Goal: Information Seeking & Learning: Learn about a topic

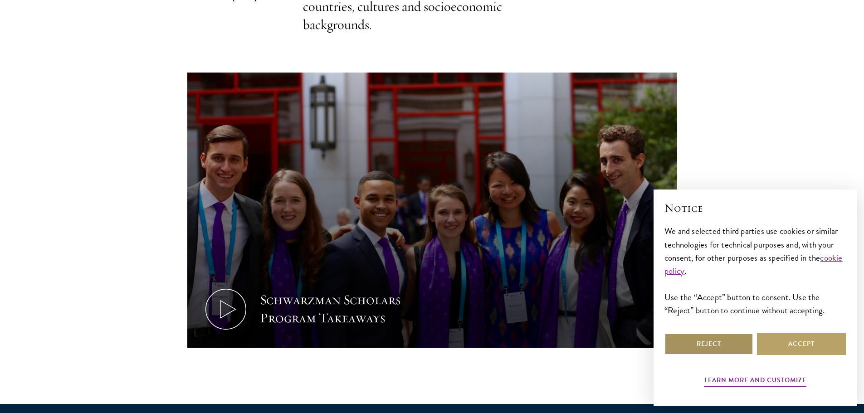
click at [691, 342] on button "Reject" at bounding box center [708, 344] width 89 height 22
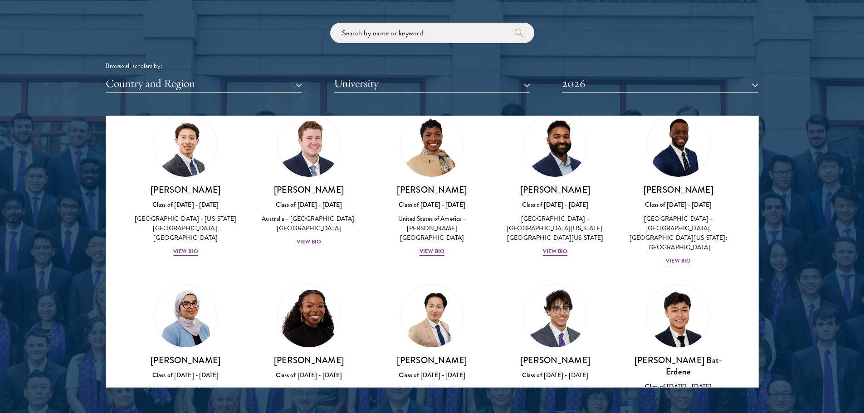
scroll to position [363, 0]
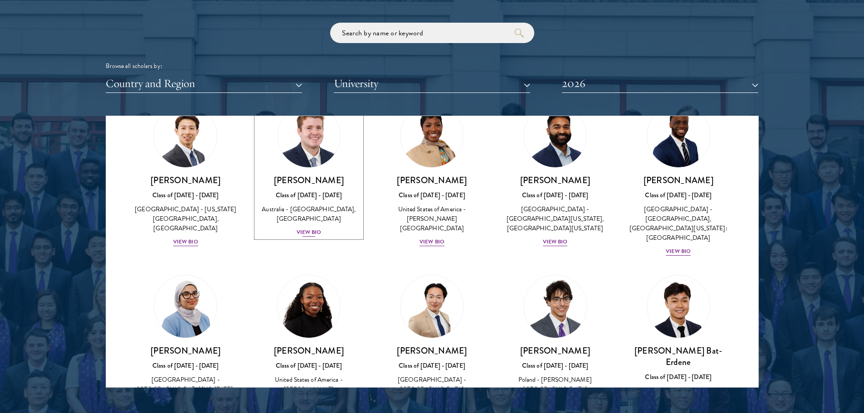
click at [306, 237] on div "View Bio" at bounding box center [309, 232] width 25 height 9
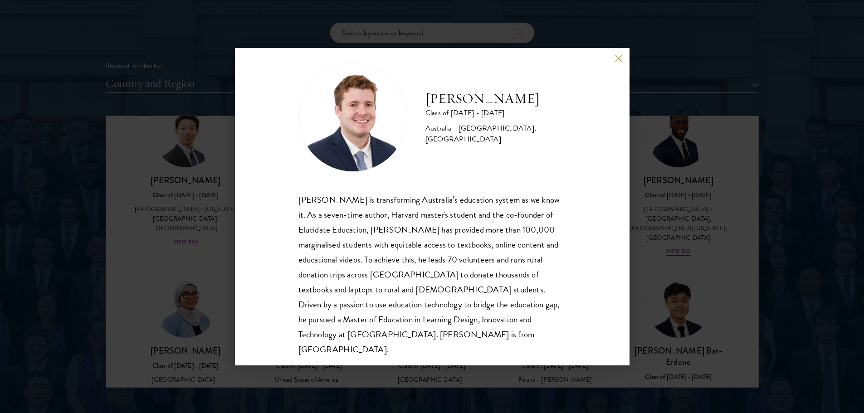
scroll to position [16, 0]
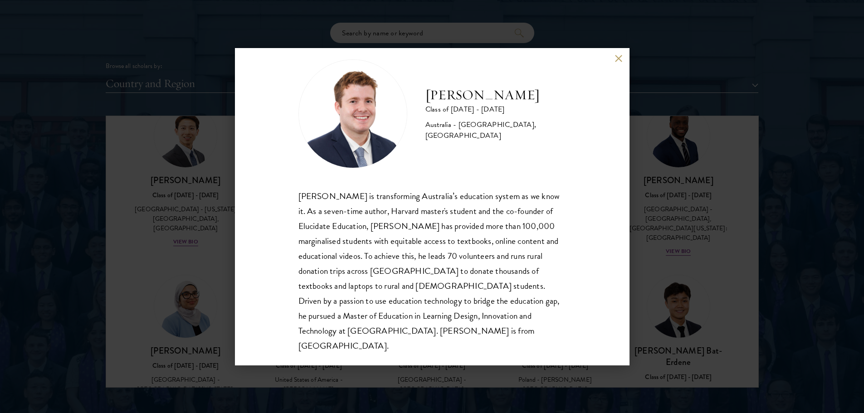
click at [616, 58] on button at bounding box center [619, 59] width 8 height 8
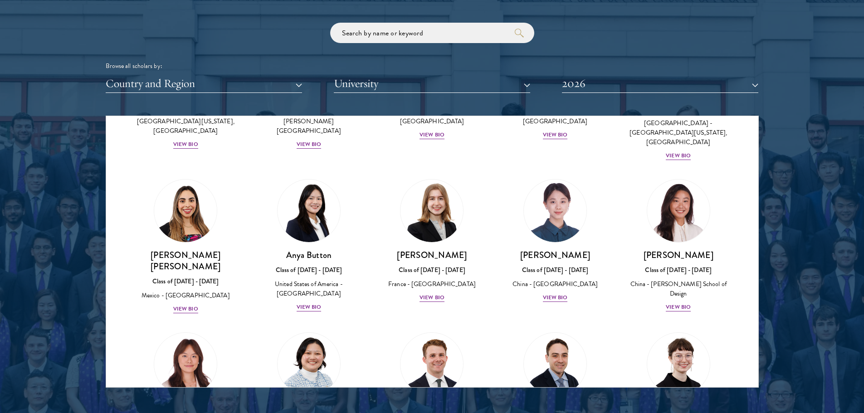
scroll to position [676, 0]
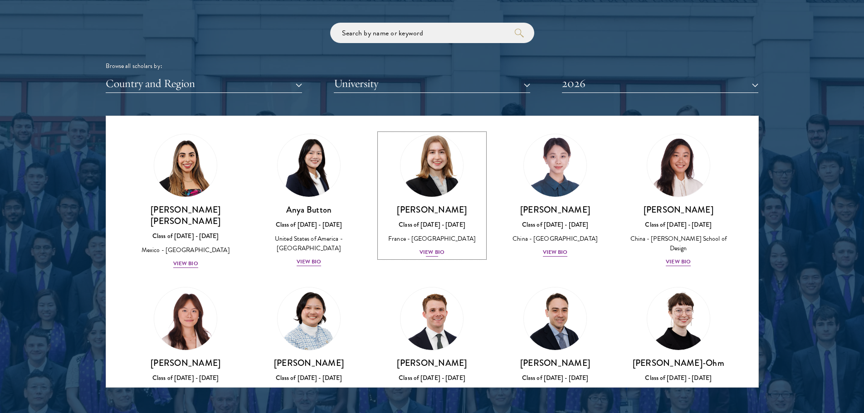
click at [437, 248] on div "View Bio" at bounding box center [431, 252] width 25 height 9
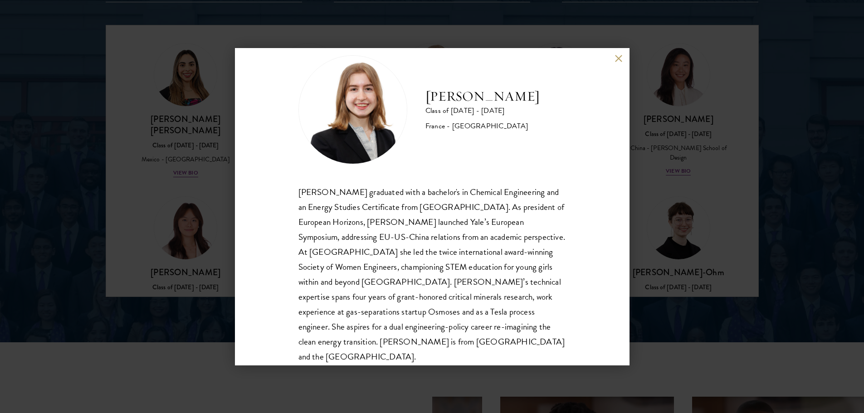
scroll to position [31, 0]
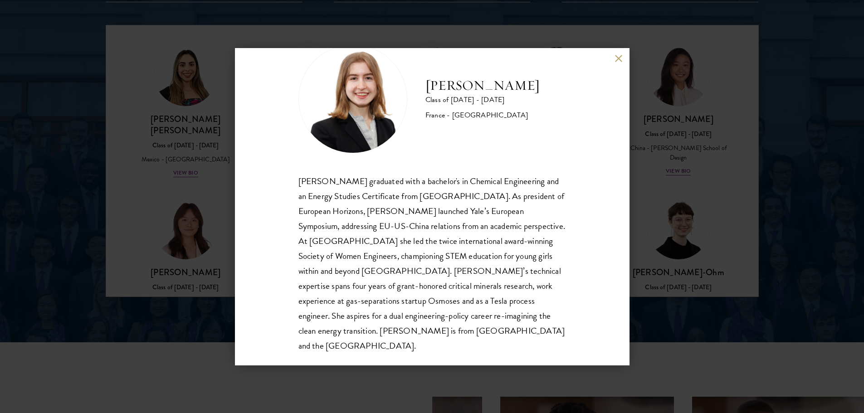
click at [615, 60] on button at bounding box center [619, 59] width 8 height 8
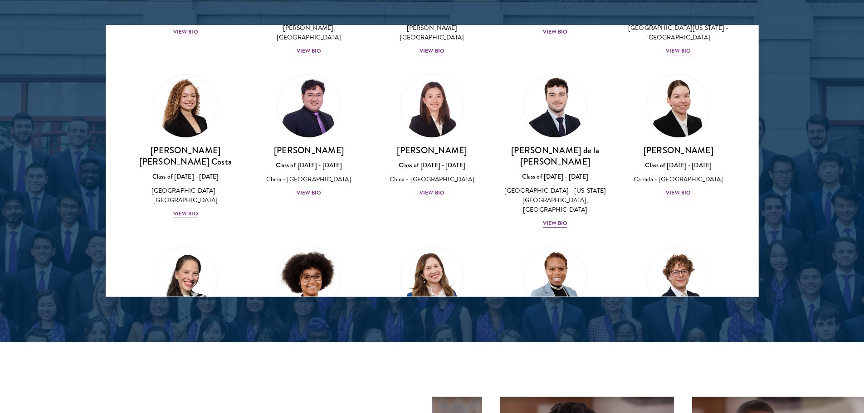
scroll to position [943, 0]
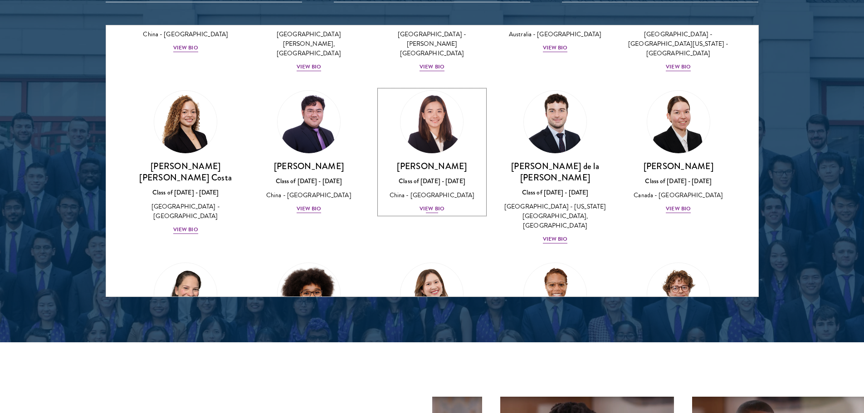
click at [419, 205] on div "View Bio" at bounding box center [431, 209] width 25 height 9
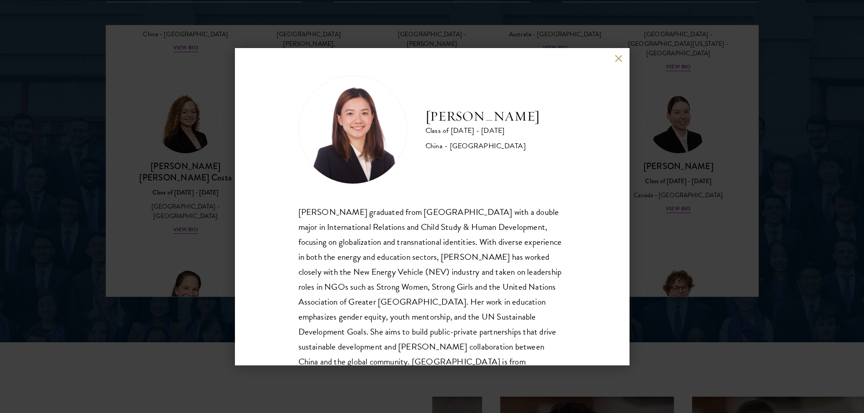
scroll to position [31, 0]
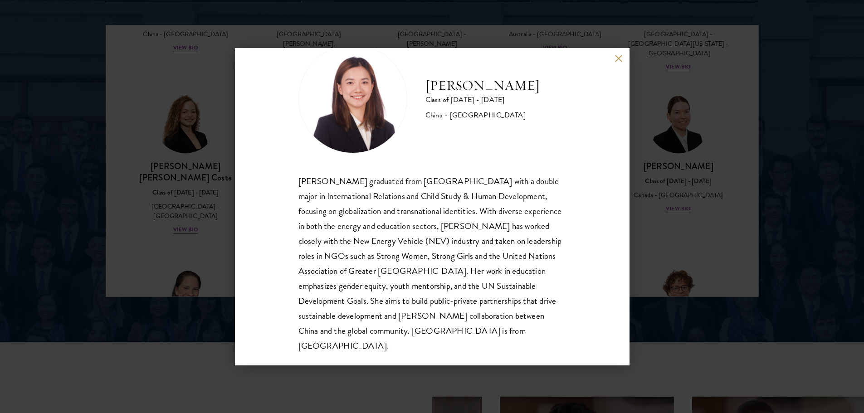
click at [615, 57] on button at bounding box center [619, 59] width 8 height 8
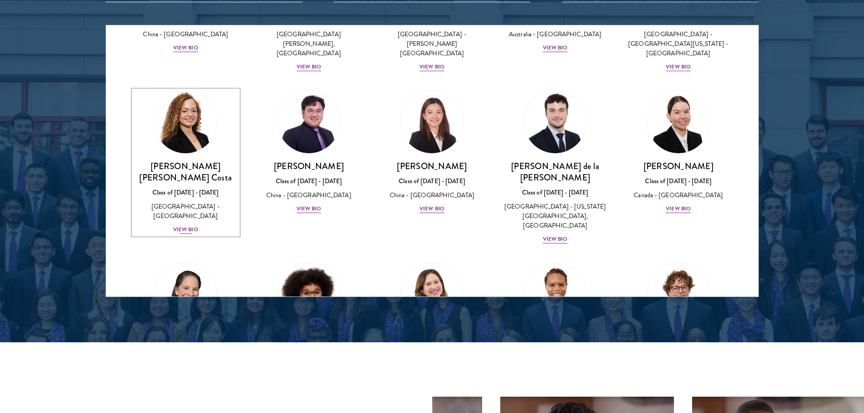
click at [185, 225] on div "View Bio" at bounding box center [185, 229] width 25 height 9
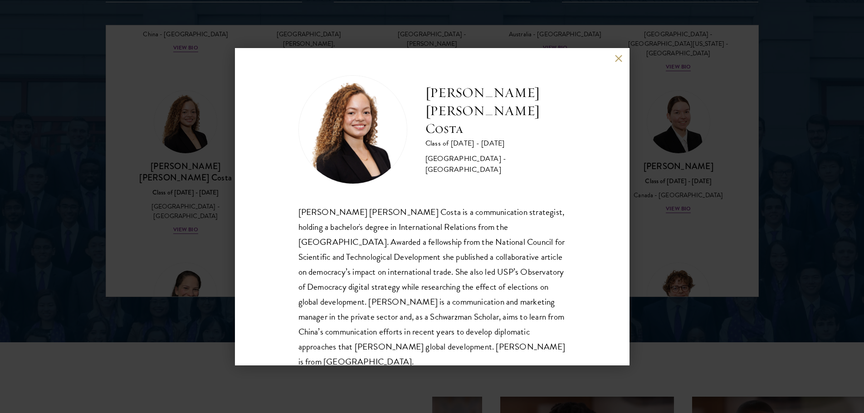
scroll to position [16, 0]
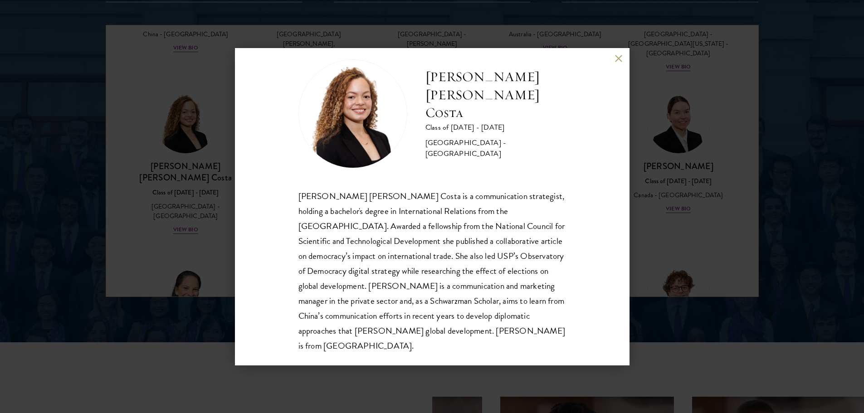
click at [616, 59] on button at bounding box center [619, 59] width 8 height 8
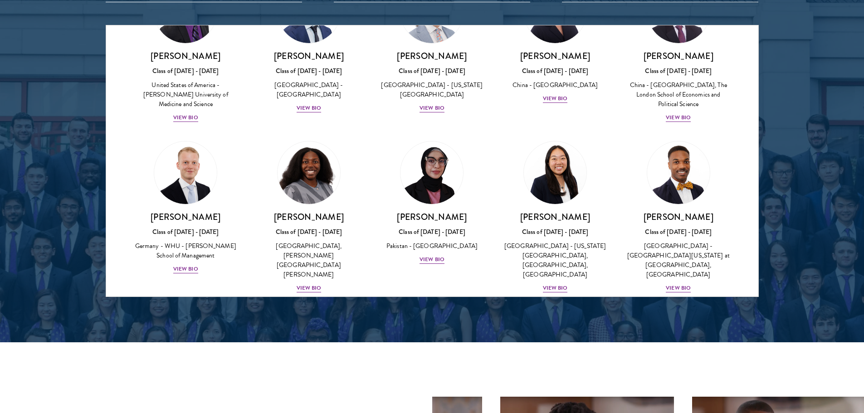
scroll to position [1623, 0]
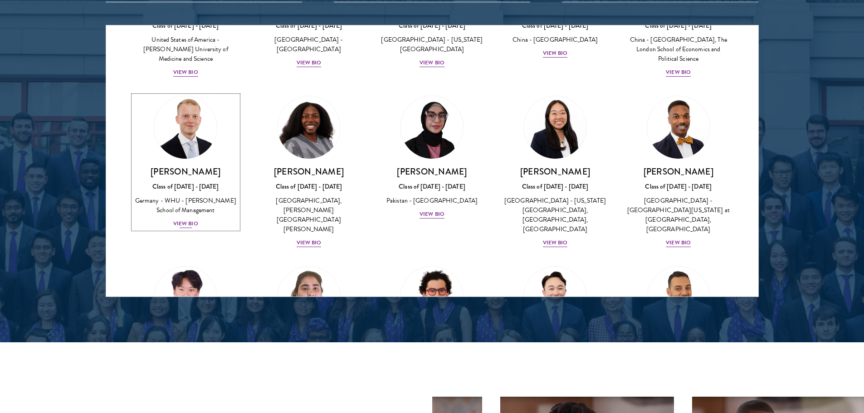
click at [184, 219] on div "View Bio" at bounding box center [185, 223] width 25 height 9
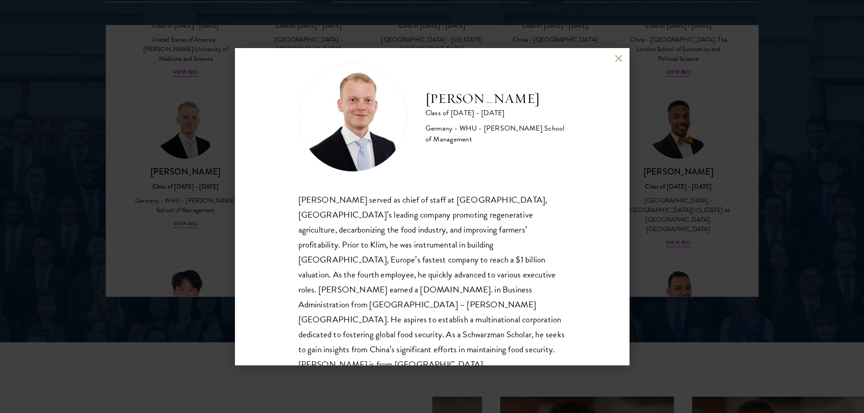
scroll to position [16, 0]
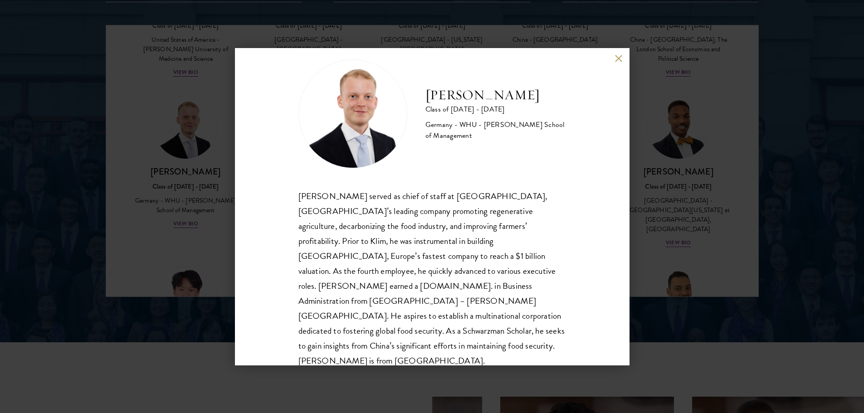
click at [616, 59] on button at bounding box center [619, 59] width 8 height 8
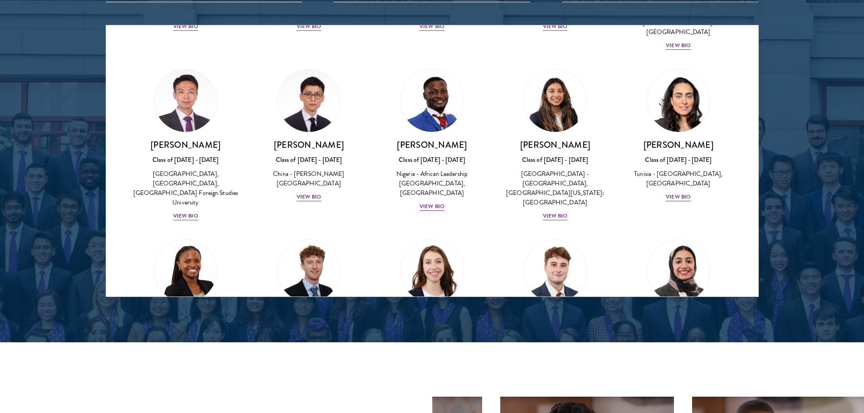
scroll to position [2708, 0]
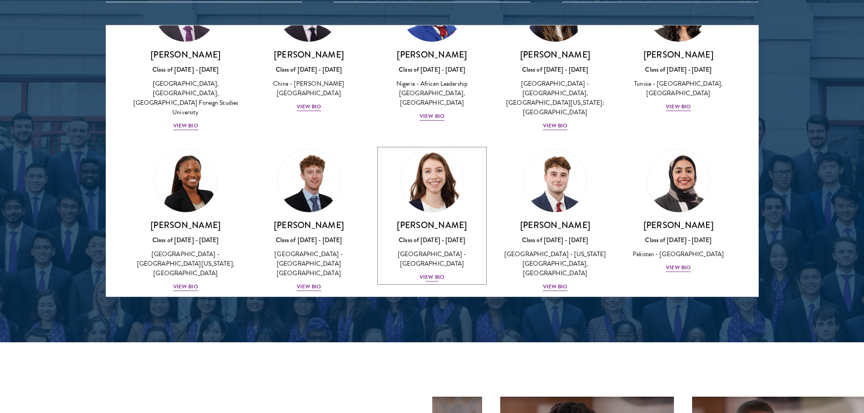
click at [433, 273] on div "View Bio" at bounding box center [431, 277] width 25 height 9
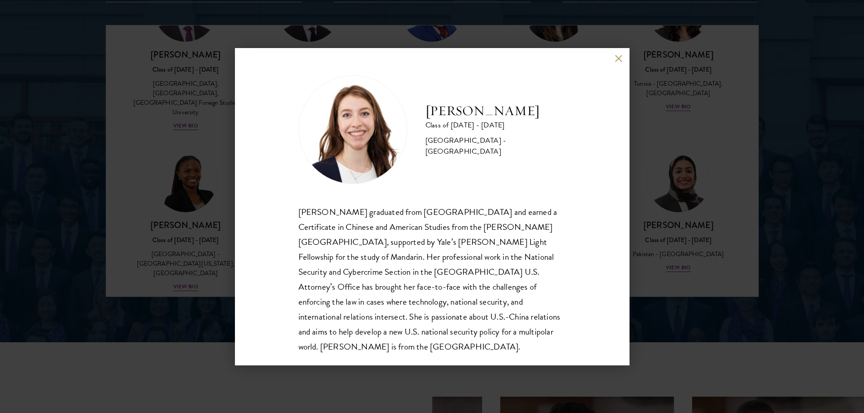
click at [618, 59] on button at bounding box center [619, 59] width 8 height 8
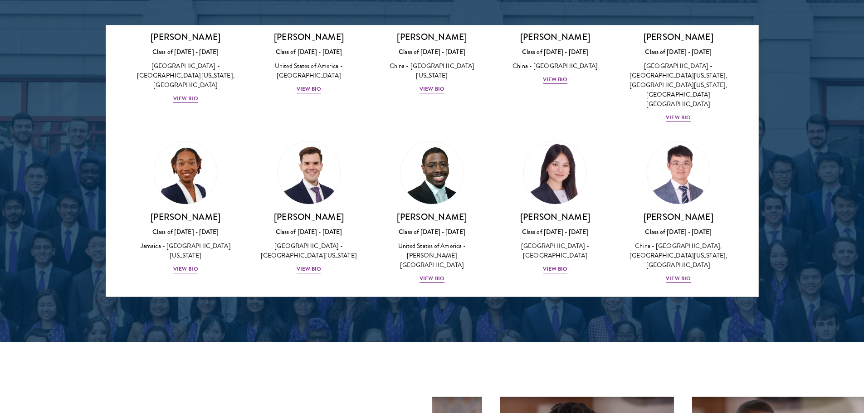
scroll to position [4311, 0]
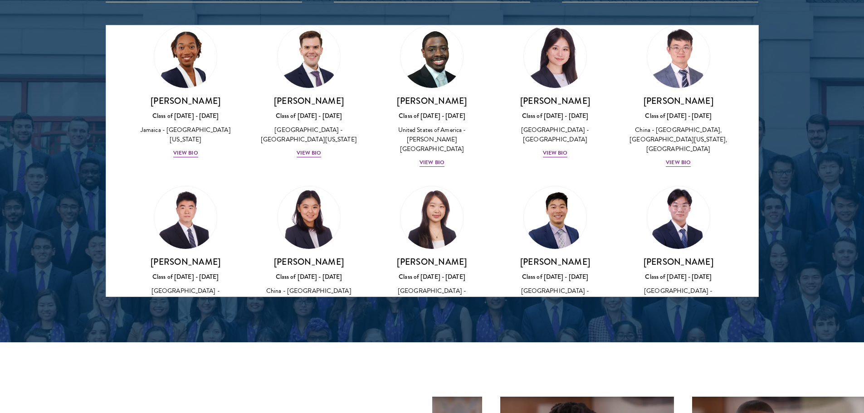
click at [817, 91] on div at bounding box center [432, 67] width 864 height 552
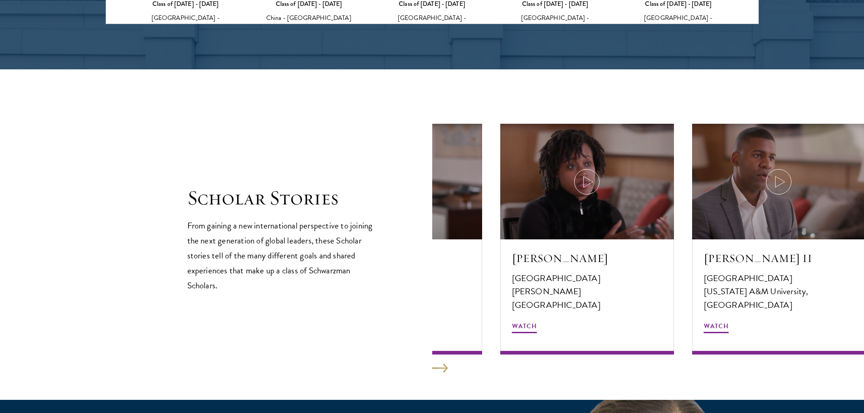
scroll to position [1496, 0]
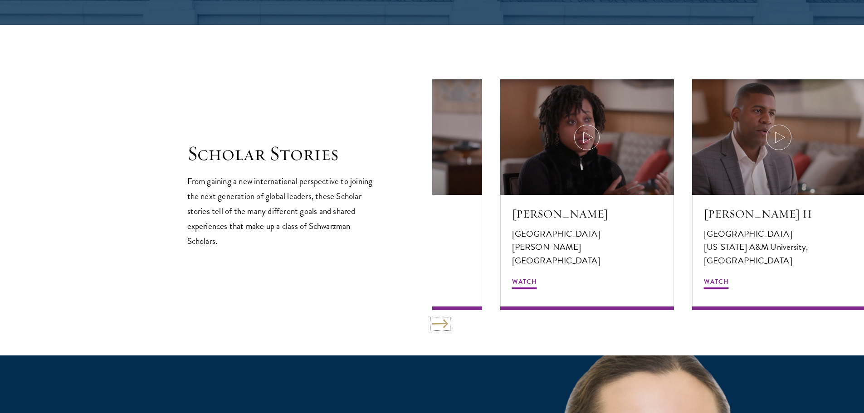
click at [443, 326] on button at bounding box center [440, 323] width 16 height 9
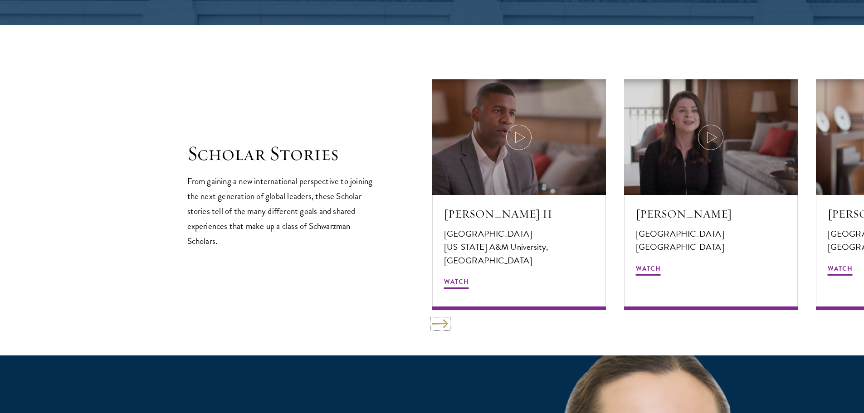
click at [443, 326] on button at bounding box center [440, 323] width 16 height 9
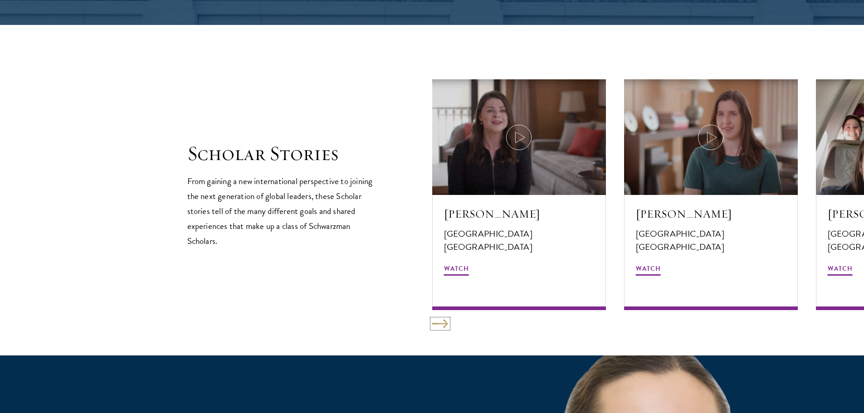
click at [443, 326] on button at bounding box center [440, 323] width 16 height 9
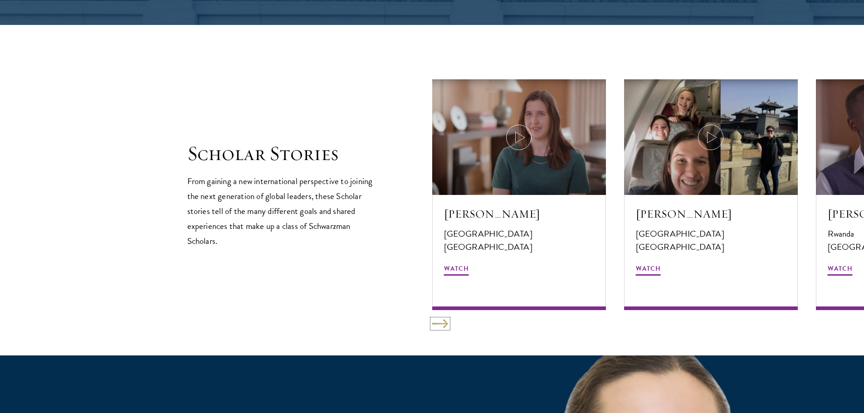
click at [443, 326] on button at bounding box center [440, 323] width 16 height 9
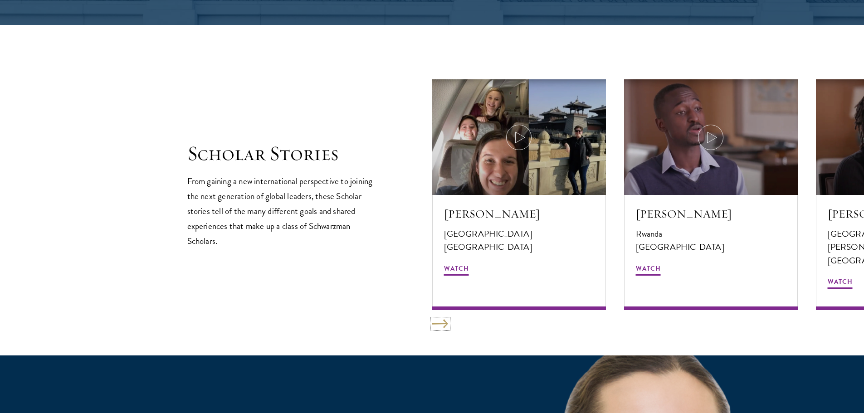
click at [443, 326] on button at bounding box center [440, 323] width 16 height 9
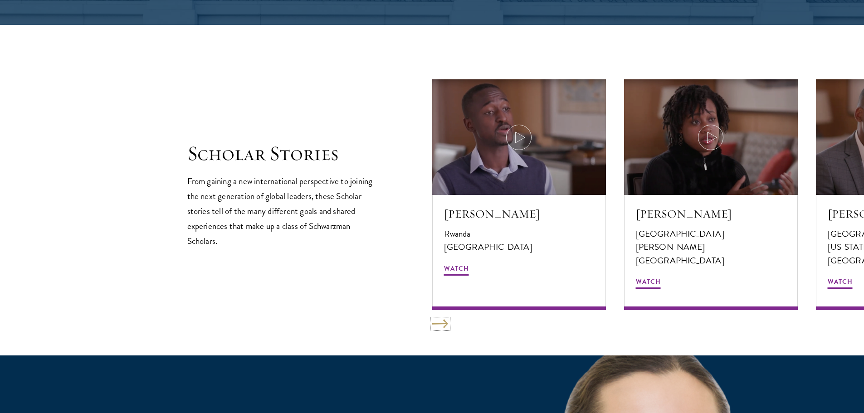
click at [443, 326] on button at bounding box center [440, 323] width 16 height 9
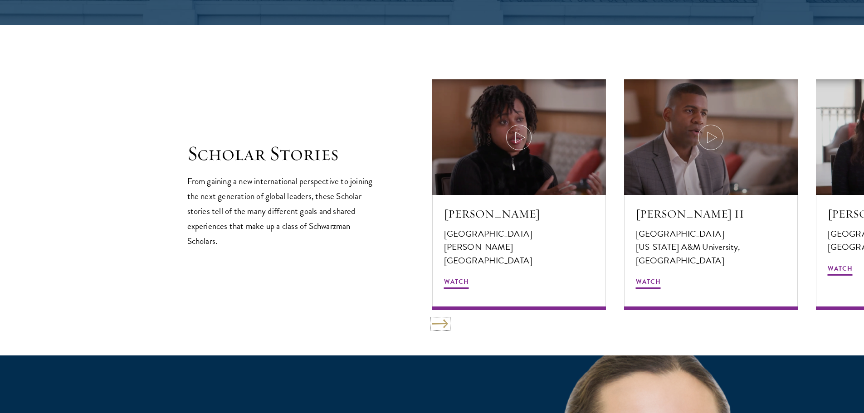
click at [443, 326] on button at bounding box center [440, 323] width 16 height 9
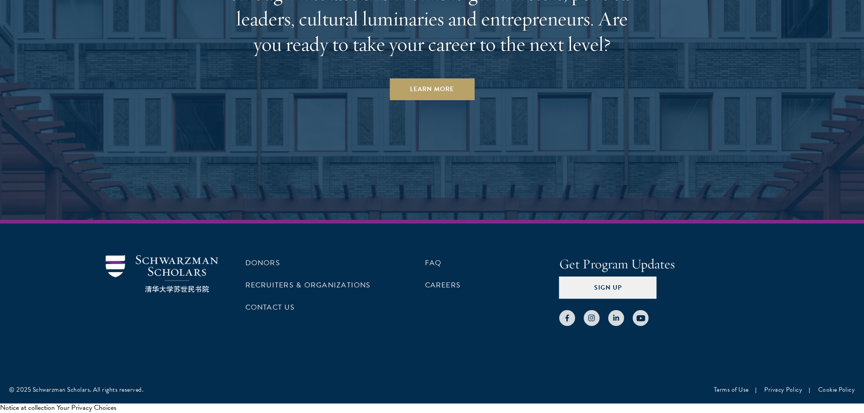
scroll to position [2867, 0]
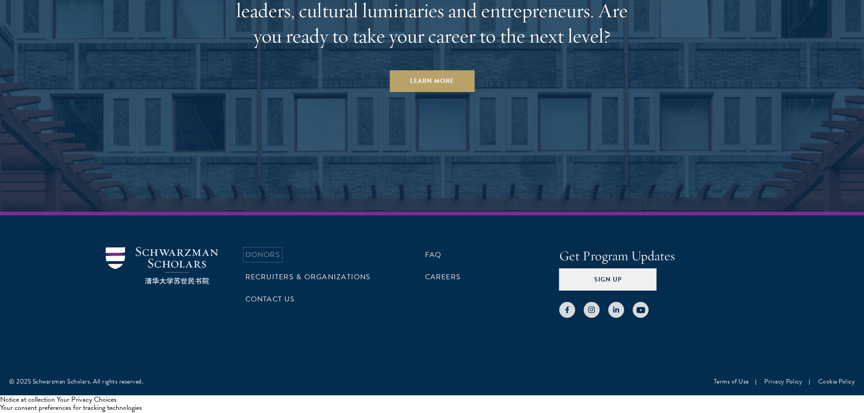
click at [268, 259] on link "Donors" at bounding box center [262, 254] width 35 height 11
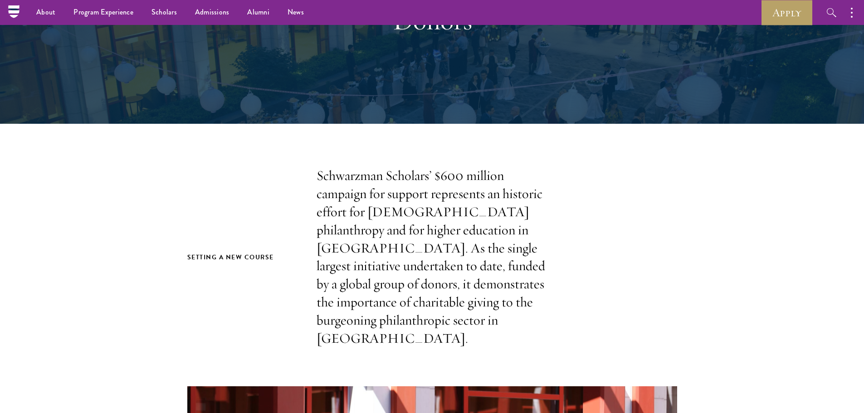
scroll to position [91, 0]
